Goal: Information Seeking & Learning: Learn about a topic

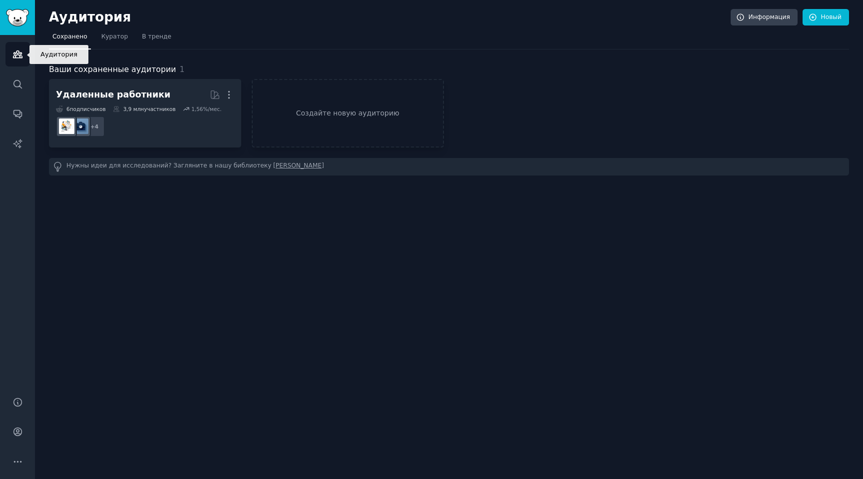
click at [8, 54] on link "Аудитория" at bounding box center [17, 54] width 24 height 24
click at [13, 54] on icon "Боковая панель" at bounding box center [17, 54] width 9 height 7
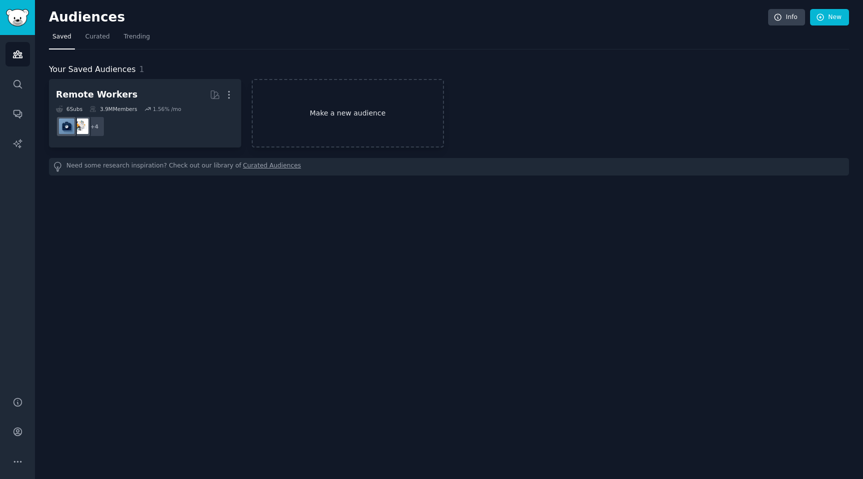
click at [321, 128] on link "Make a new audience" at bounding box center [348, 113] width 192 height 68
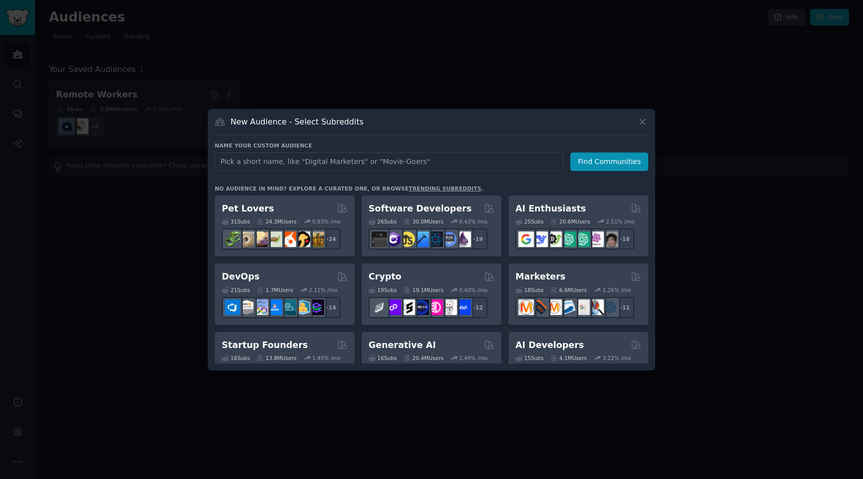
click at [372, 130] on div "New Audience - Select Subreddits" at bounding box center [432, 125] width 434 height 19
click at [518, 134] on div "New Audience - Select Subreddits Name your custom audience Audience Name Find C…" at bounding box center [432, 239] width 448 height 261
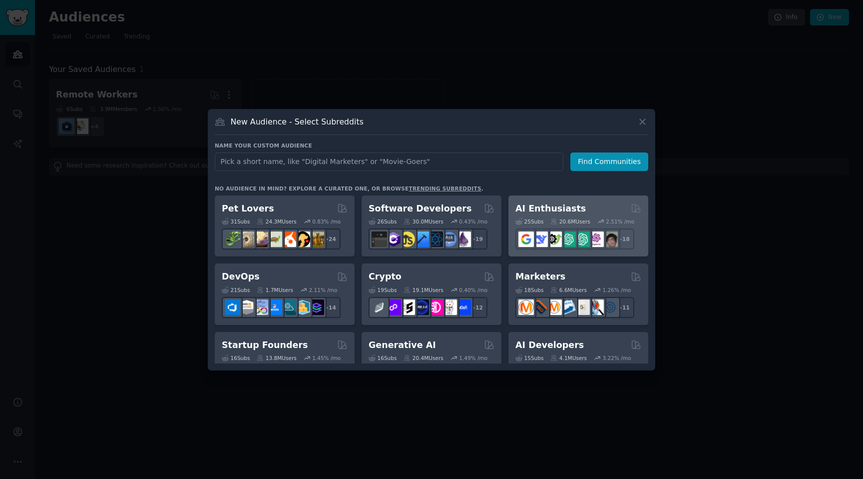
click at [563, 205] on h2 "AI Enthusiasts" at bounding box center [551, 208] width 70 height 12
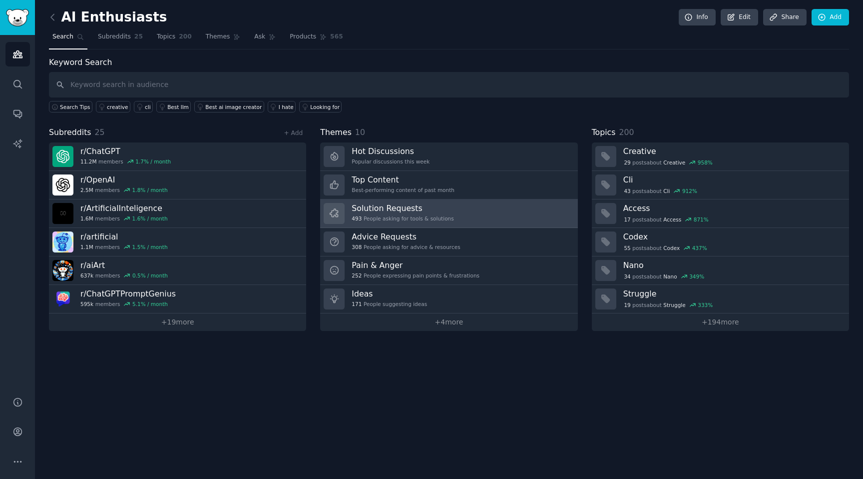
click at [364, 204] on h3 "Solution Requests" at bounding box center [403, 208] width 102 height 10
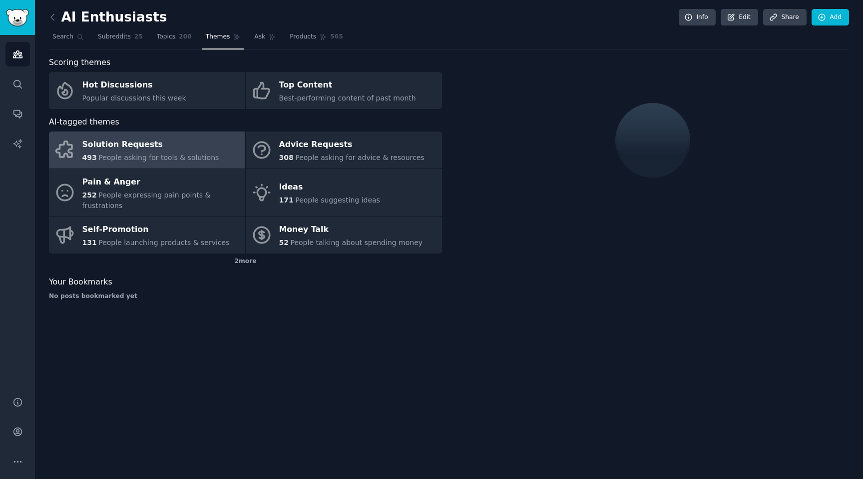
click at [470, 9] on div "AI Enthusiasts Info Edit Share Add" at bounding box center [449, 19] width 800 height 20
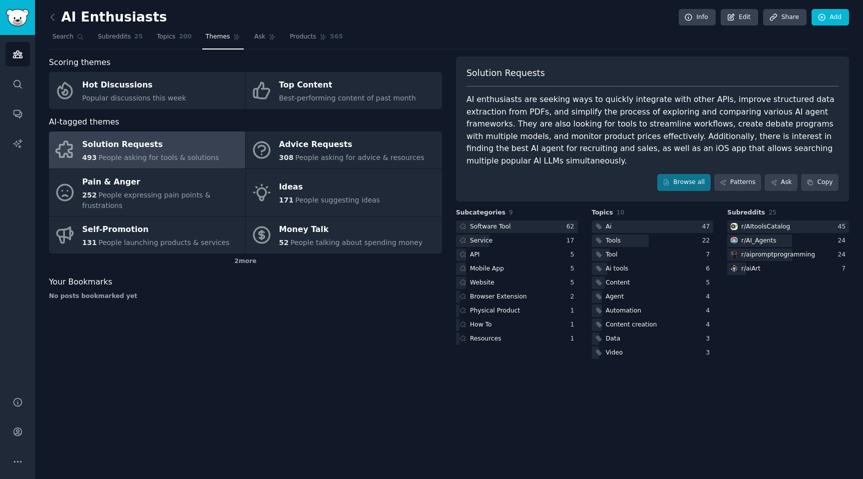
click at [472, 14] on div "AI Enthusiasts Info Edit Share Add" at bounding box center [449, 19] width 800 height 20
click at [15, 461] on icon "Sidebar" at bounding box center [17, 461] width 10 height 10
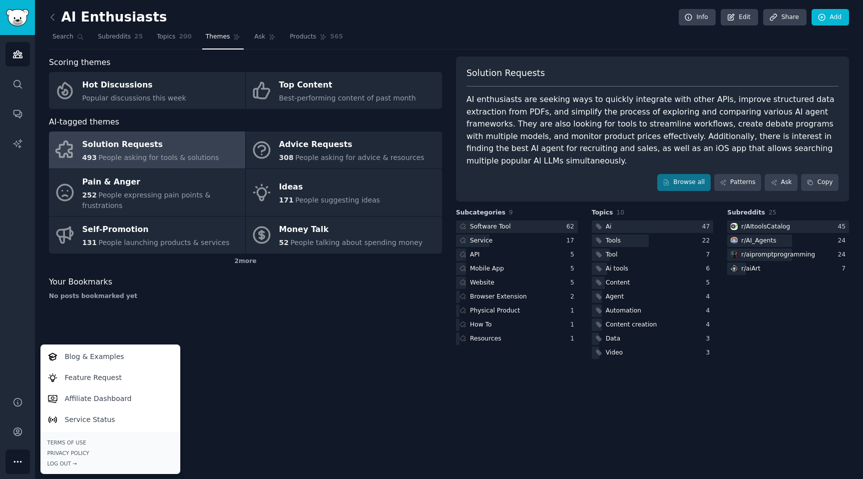
click at [256, 394] on div "AI Enthusiasts Info Edit Share Add Search Subreddits 25 Topics 200 Themes Ask P…" at bounding box center [449, 239] width 828 height 479
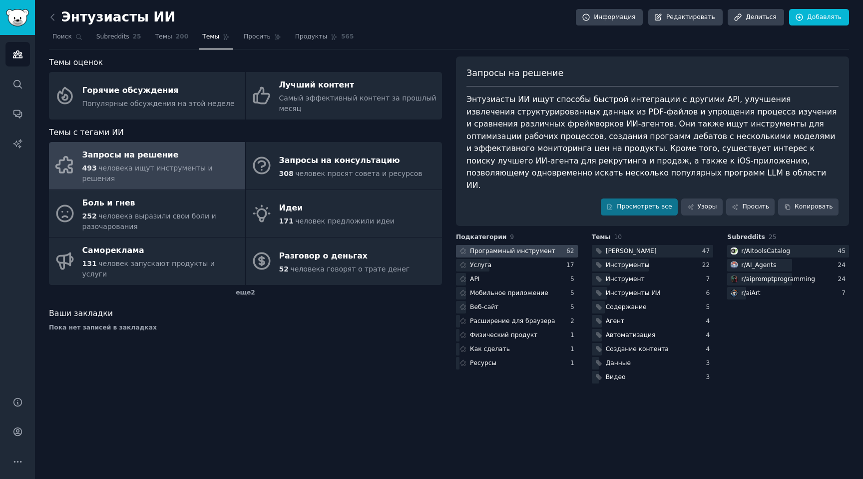
click at [510, 247] on font "Программный инструмент" at bounding box center [512, 250] width 85 height 7
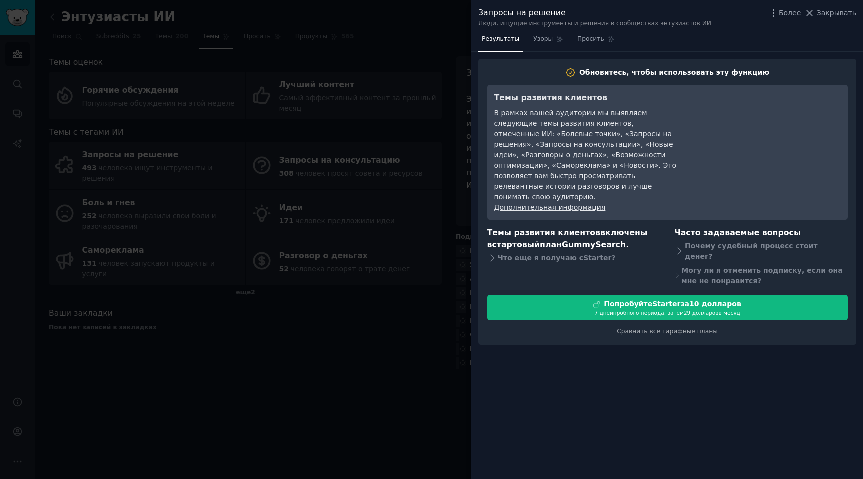
click at [442, 284] on div at bounding box center [431, 239] width 863 height 479
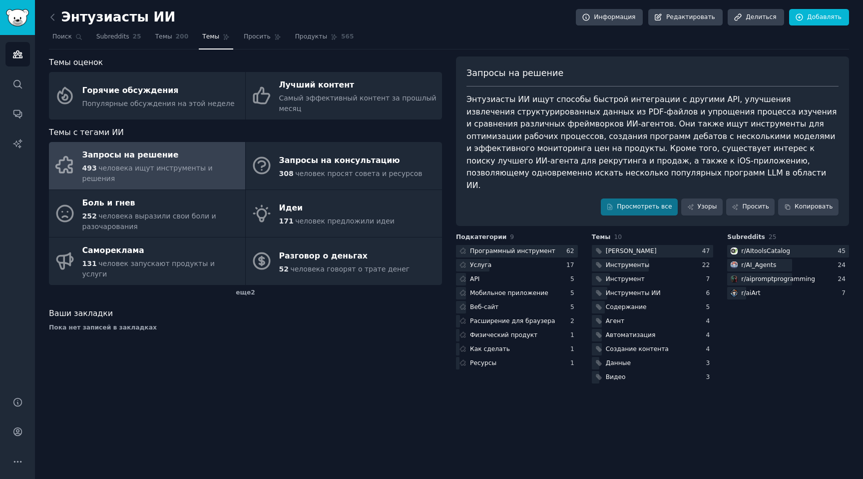
click at [155, 66] on div "Темы оценок" at bounding box center [245, 62] width 393 height 12
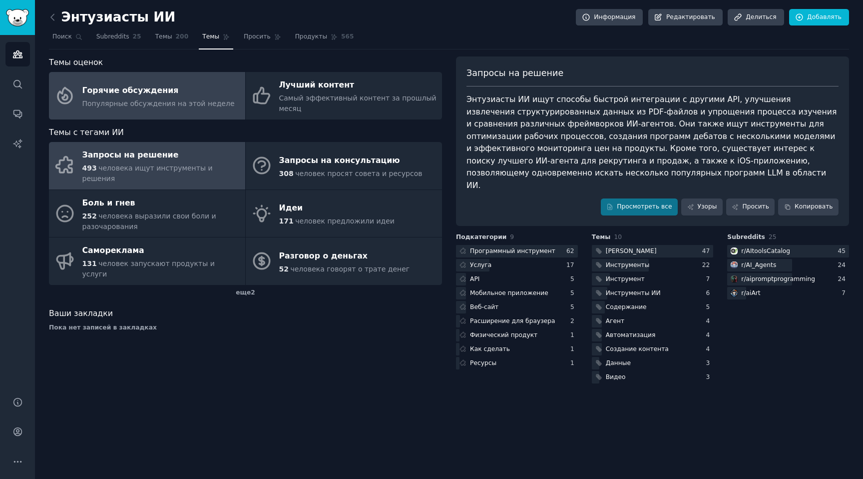
click at [162, 79] on link "Горячие обсуждения Популярные обсуждения на этой неделе" at bounding box center [147, 95] width 196 height 47
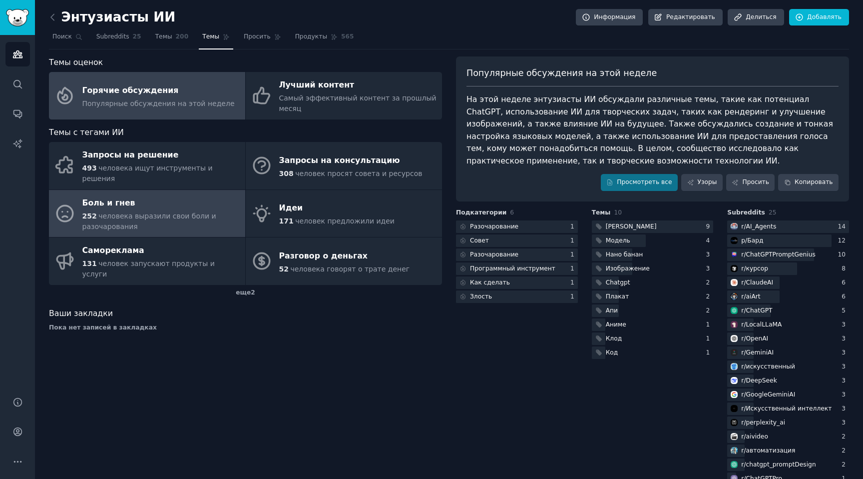
click at [108, 198] on font "Боль и гнев" at bounding box center [108, 202] width 53 height 9
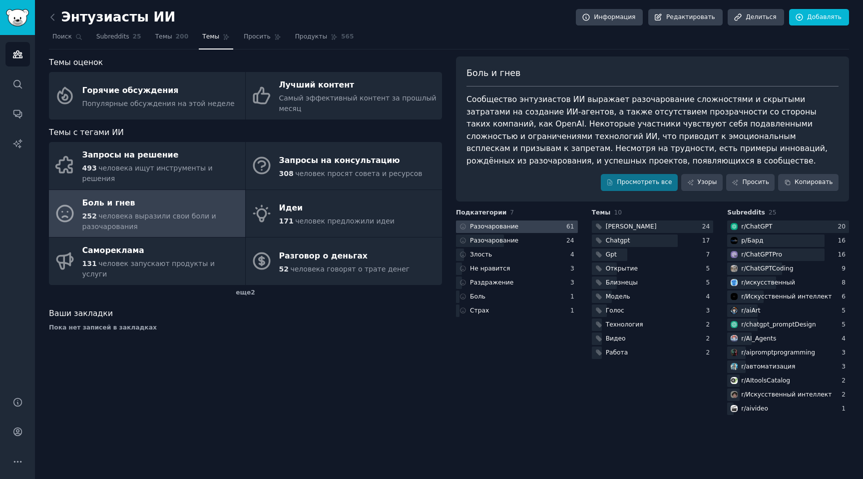
click at [491, 224] on font "Разочарование" at bounding box center [494, 226] width 48 height 7
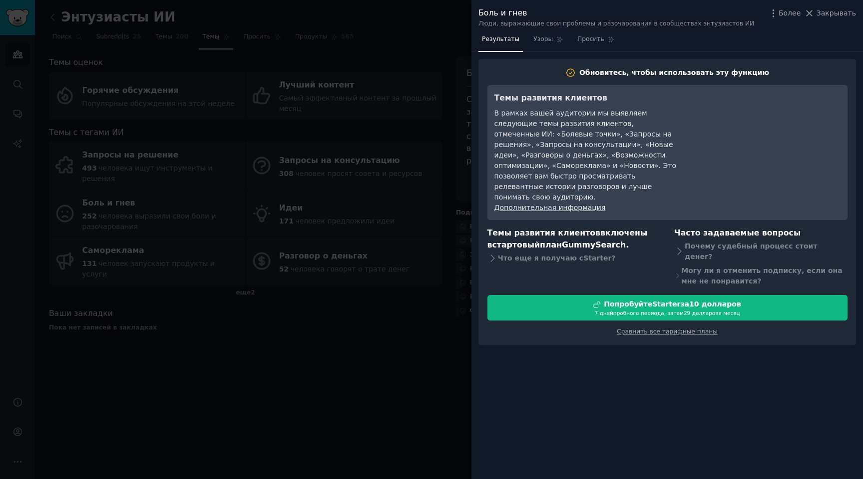
click at [406, 296] on div at bounding box center [431, 239] width 863 height 479
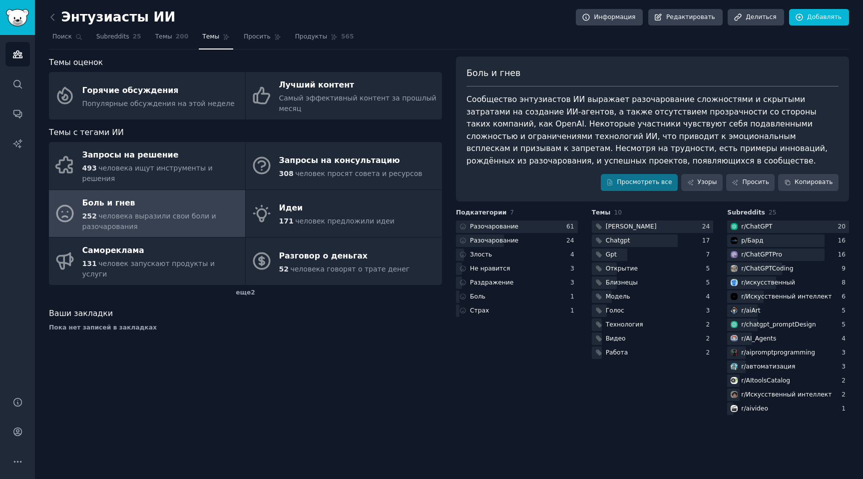
click at [365, 365] on div "Темы оценок Горячие обсуждения Популярные обсуждения на этой неделе Лучший конт…" at bounding box center [245, 236] width 393 height 360
click at [249, 289] on font "еще" at bounding box center [243, 292] width 15 height 7
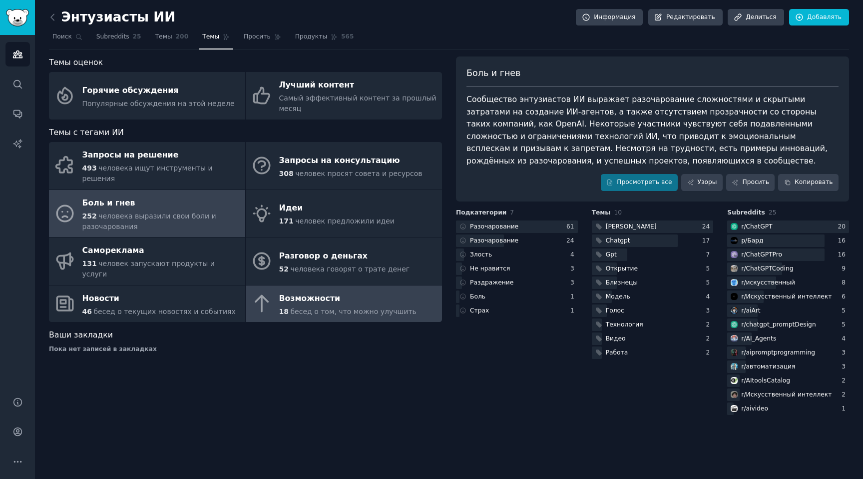
click at [307, 307] on font "бесед о том, что можно улучшить" at bounding box center [353, 311] width 126 height 8
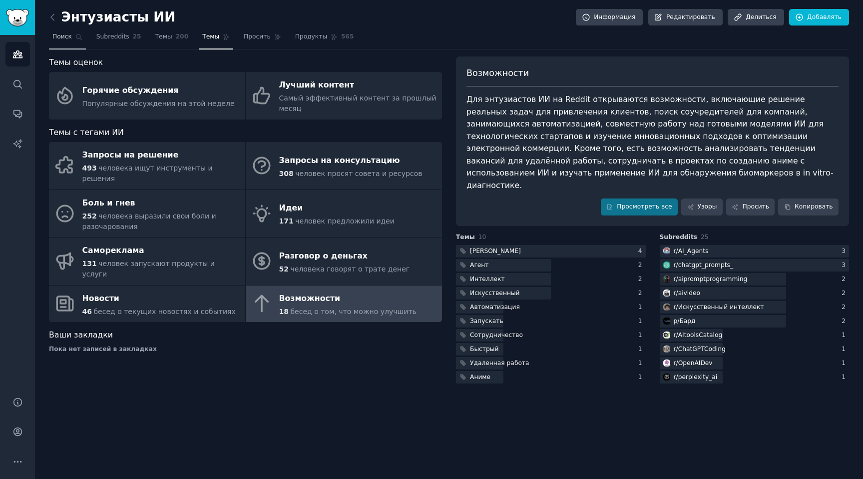
click at [63, 34] on font "Поиск" at bounding box center [61, 36] width 19 height 7
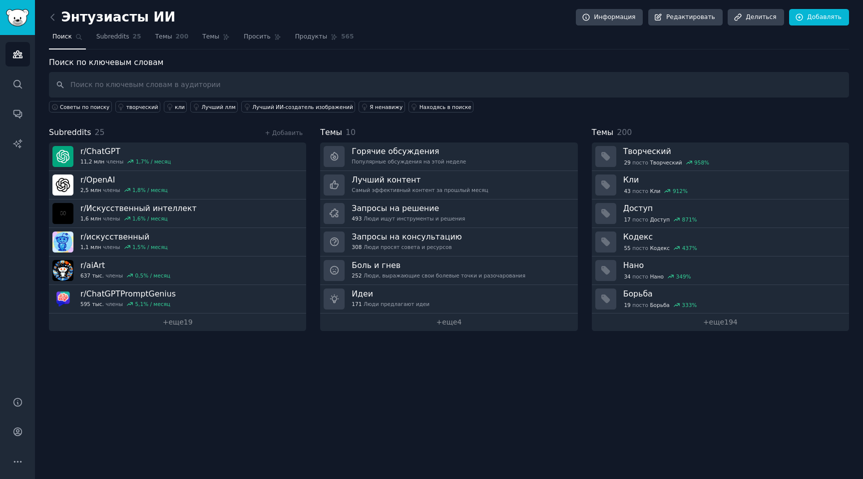
click at [274, 82] on input "text" at bounding box center [449, 84] width 800 height 25
type input "д"
